Goal: Task Accomplishment & Management: Use online tool/utility

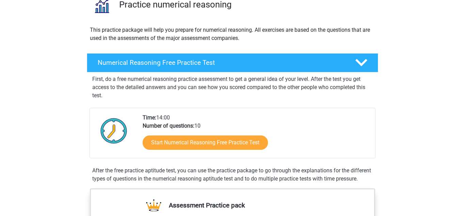
scroll to position [60, 0]
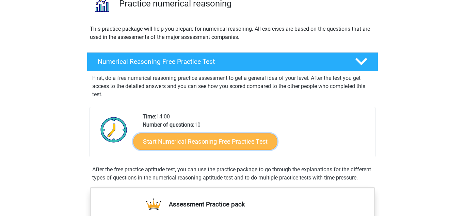
click at [186, 140] on link "Start Numerical Reasoning Free Practice Test" at bounding box center [206, 141] width 144 height 16
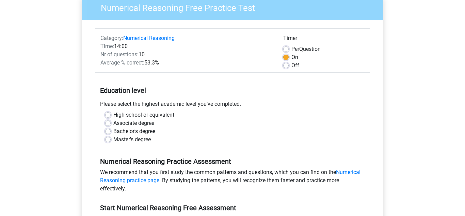
scroll to position [61, 0]
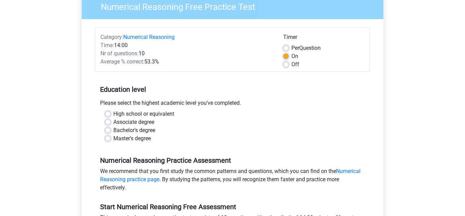
click at [138, 111] on label "High school or equivalent" at bounding box center [143, 114] width 61 height 8
click at [111, 111] on input "High school or equivalent" at bounding box center [107, 113] width 5 height 7
radio input "true"
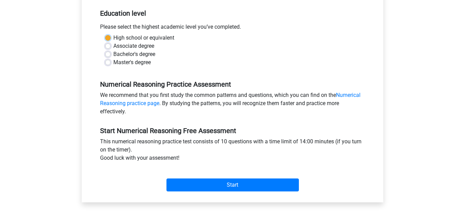
scroll to position [159, 0]
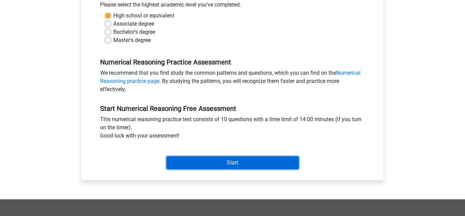
click at [182, 163] on input "Start" at bounding box center [233, 162] width 132 height 13
